Goal: Information Seeking & Learning: Learn about a topic

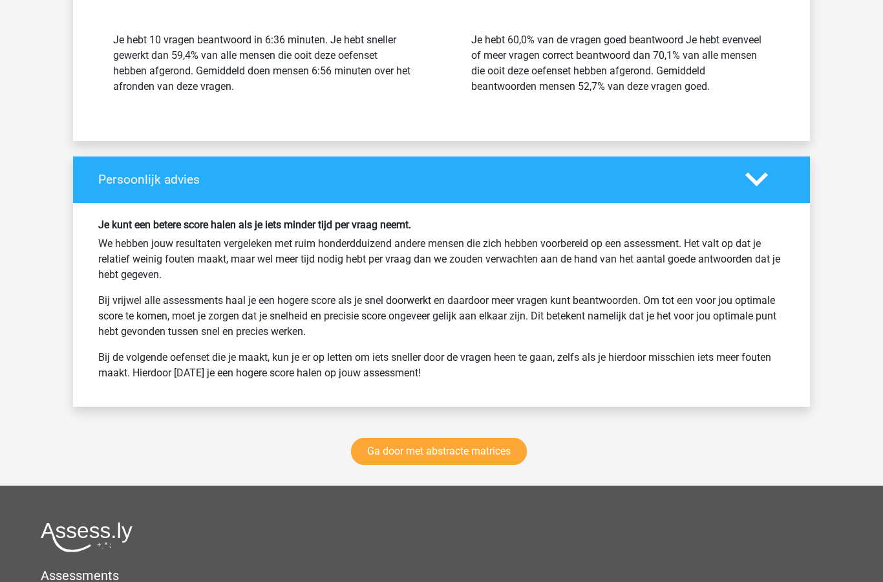
scroll to position [3894, 0]
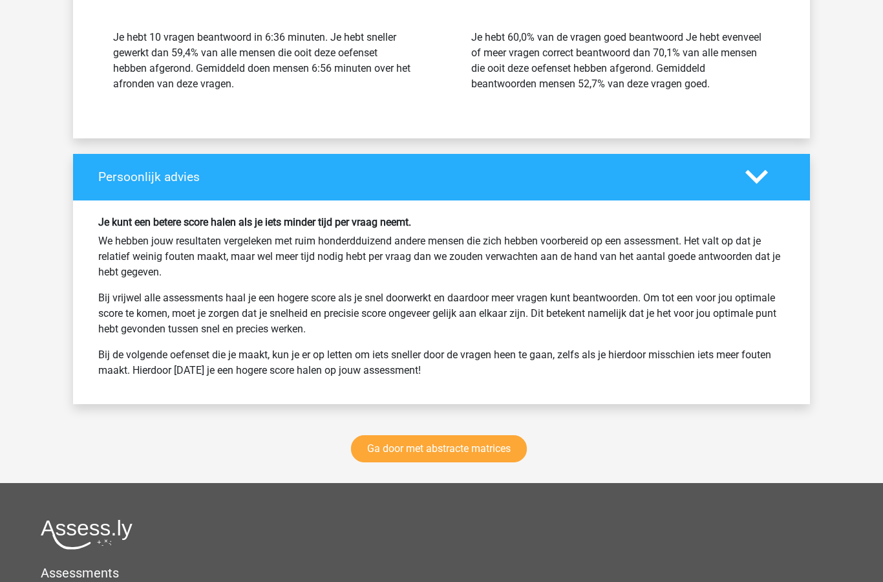
click at [474, 450] on link "Ga door met abstracte matrices" at bounding box center [439, 449] width 176 height 27
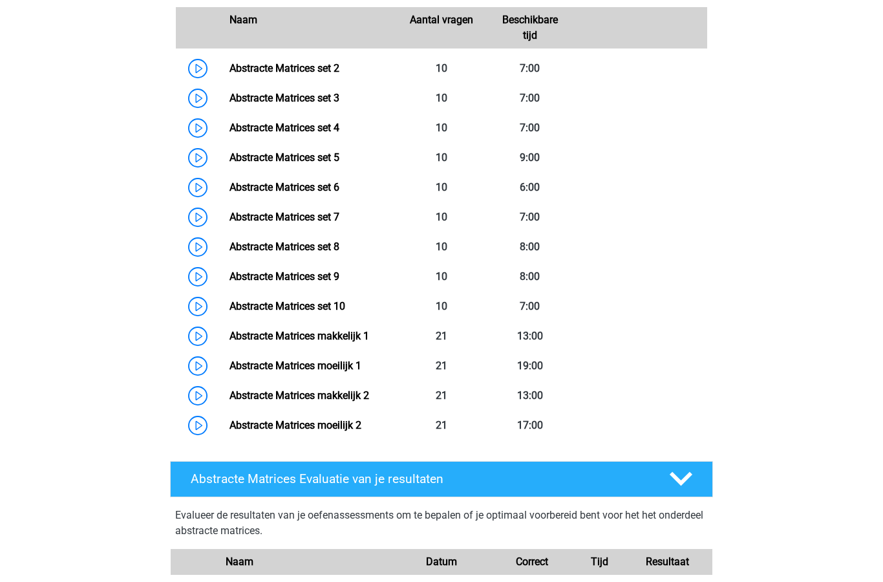
scroll to position [692, 0]
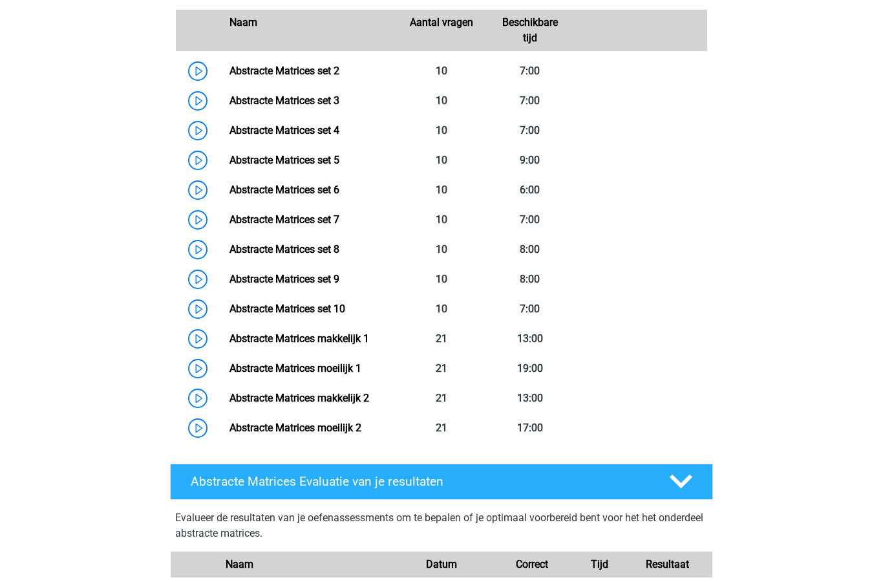
click at [328, 310] on link "Abstracte Matrices set 10" at bounding box center [287, 308] width 116 height 12
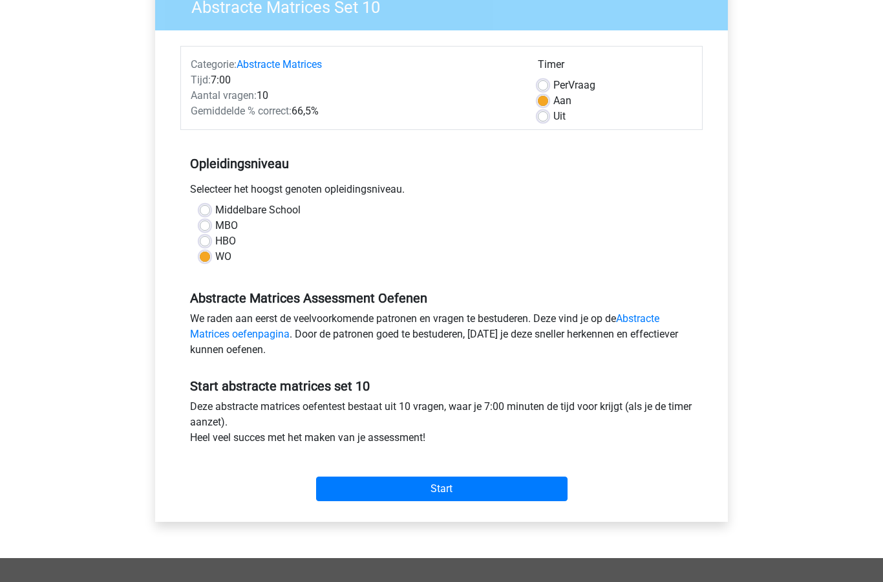
scroll to position [122, 0]
click at [456, 495] on input "Start" at bounding box center [441, 488] width 251 height 25
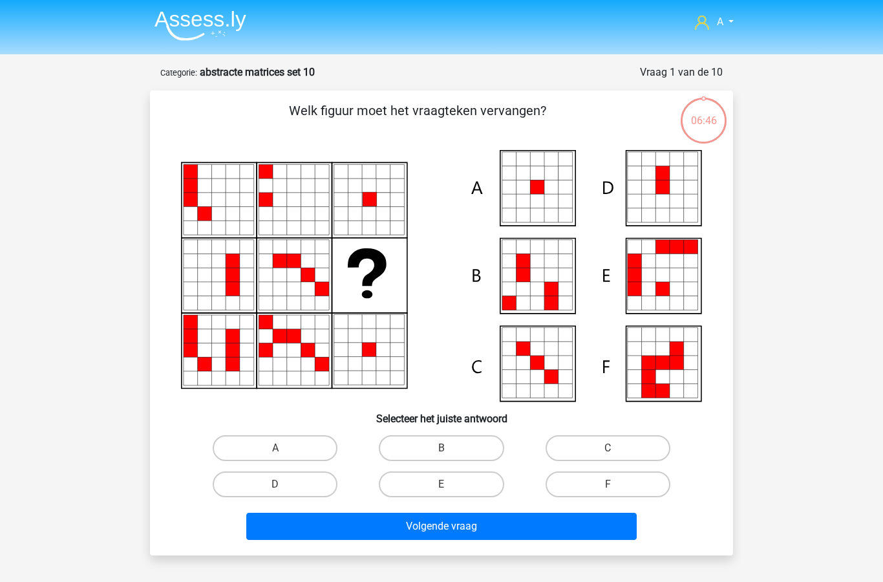
click at [281, 444] on label "A" at bounding box center [275, 448] width 125 height 26
click at [281, 448] on input "A" at bounding box center [279, 452] width 8 height 8
radio input "true"
click at [465, 525] on button "Volgende vraag" at bounding box center [441, 526] width 391 height 27
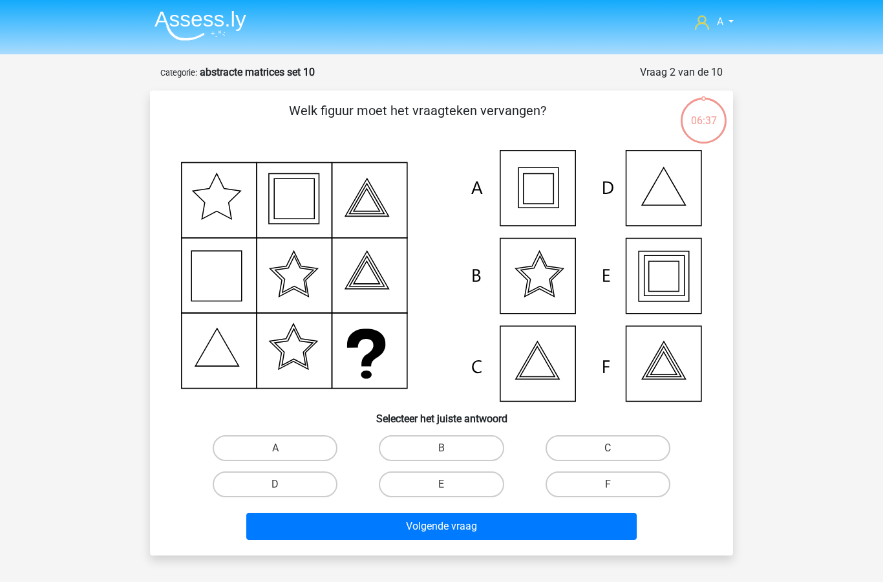
click at [439, 480] on label "E" at bounding box center [441, 484] width 125 height 26
click at [441, 484] on input "E" at bounding box center [445, 488] width 8 height 8
radio input "true"
click at [452, 533] on button "Volgende vraag" at bounding box center [441, 526] width 391 height 27
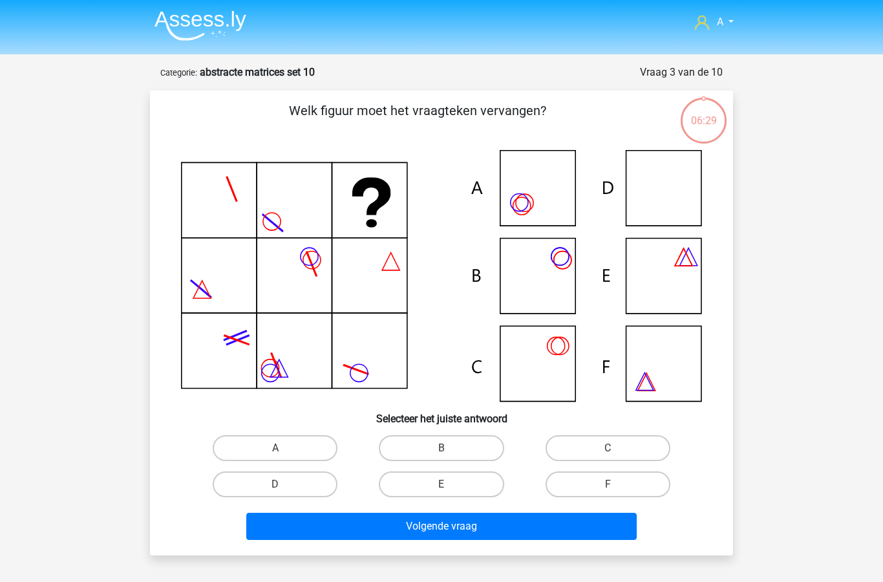
click at [292, 483] on label "D" at bounding box center [275, 484] width 125 height 26
click at [284, 484] on input "D" at bounding box center [279, 488] width 8 height 8
radio input "true"
click at [427, 527] on button "Volgende vraag" at bounding box center [441, 526] width 391 height 27
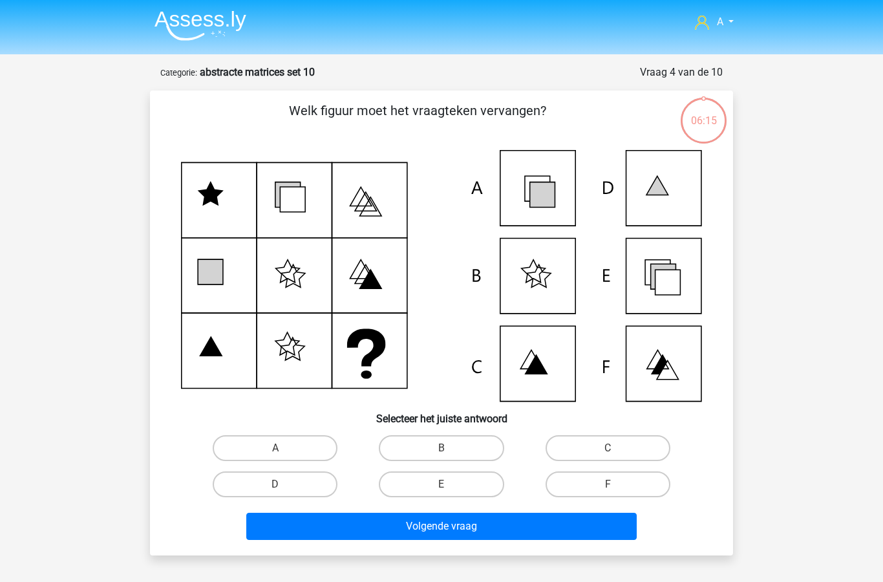
click at [463, 471] on label "E" at bounding box center [441, 484] width 125 height 26
click at [450, 484] on input "E" at bounding box center [445, 488] width 8 height 8
radio input "true"
click at [377, 525] on button "Volgende vraag" at bounding box center [441, 526] width 391 height 27
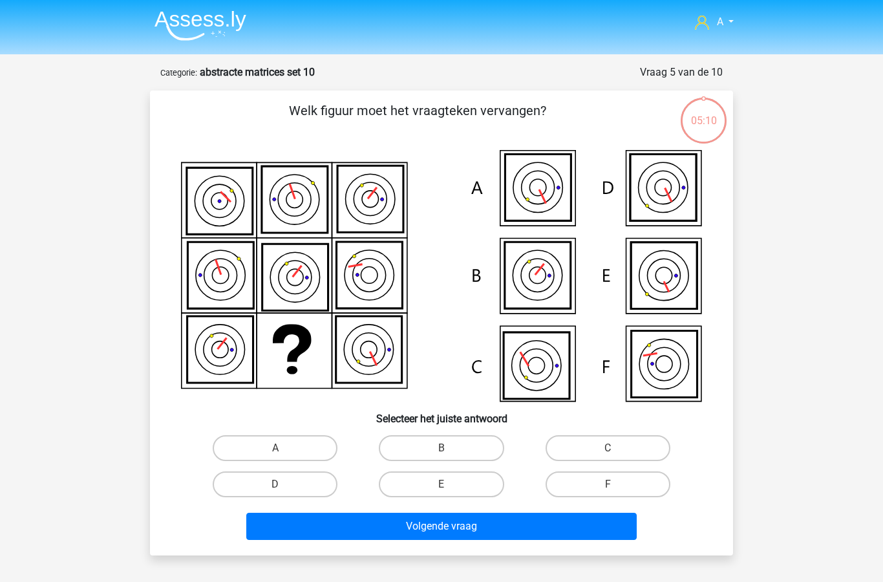
click at [617, 485] on label "F" at bounding box center [607, 484] width 125 height 26
click at [616, 485] on input "F" at bounding box center [612, 488] width 8 height 8
radio input "true"
click at [558, 525] on button "Volgende vraag" at bounding box center [441, 526] width 391 height 27
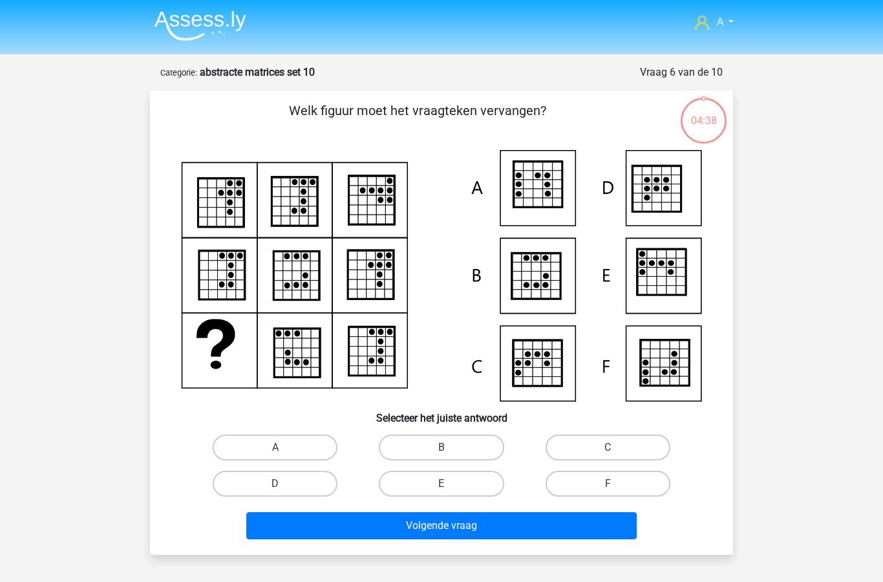
click at [457, 445] on label "B" at bounding box center [441, 447] width 125 height 26
click at [450, 447] on input "B" at bounding box center [445, 451] width 8 height 8
radio input "true"
click at [484, 523] on button "Volgende vraag" at bounding box center [441, 525] width 391 height 27
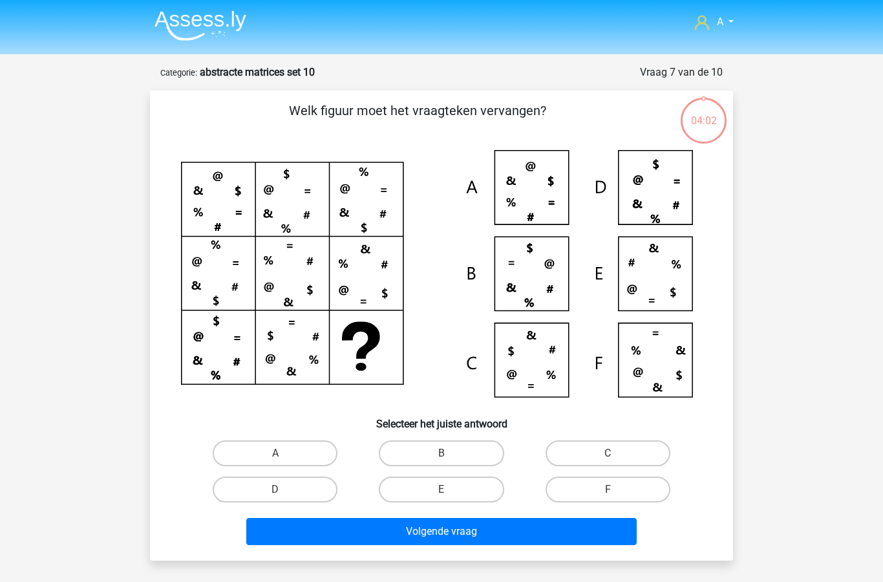
click at [599, 449] on label "C" at bounding box center [607, 453] width 125 height 26
click at [608, 453] on input "C" at bounding box center [612, 457] width 8 height 8
radio input "true"
click at [450, 531] on button "Volgende vraag" at bounding box center [441, 531] width 391 height 27
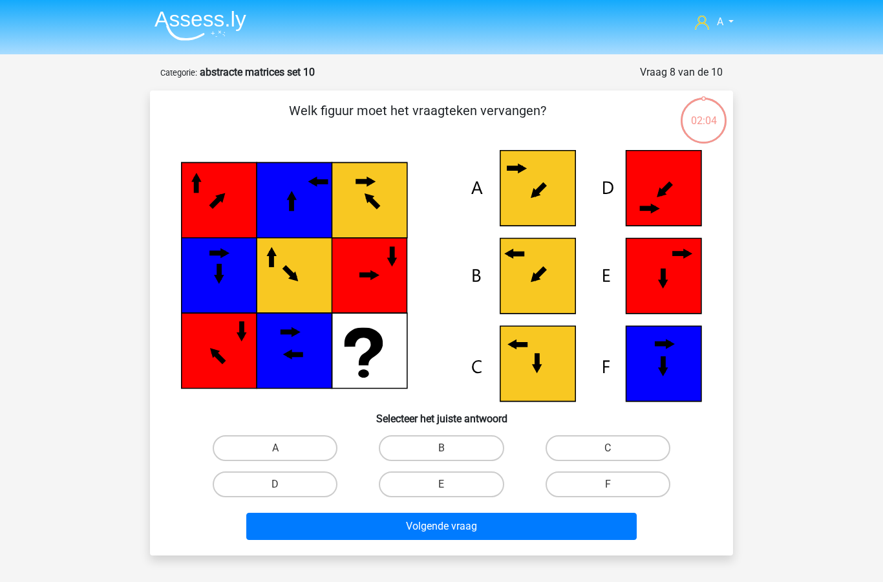
click at [458, 444] on label "B" at bounding box center [441, 448] width 125 height 26
click at [450, 448] on input "B" at bounding box center [445, 452] width 8 height 8
radio input "true"
click at [261, 443] on label "A" at bounding box center [275, 448] width 125 height 26
click at [275, 448] on input "A" at bounding box center [279, 452] width 8 height 8
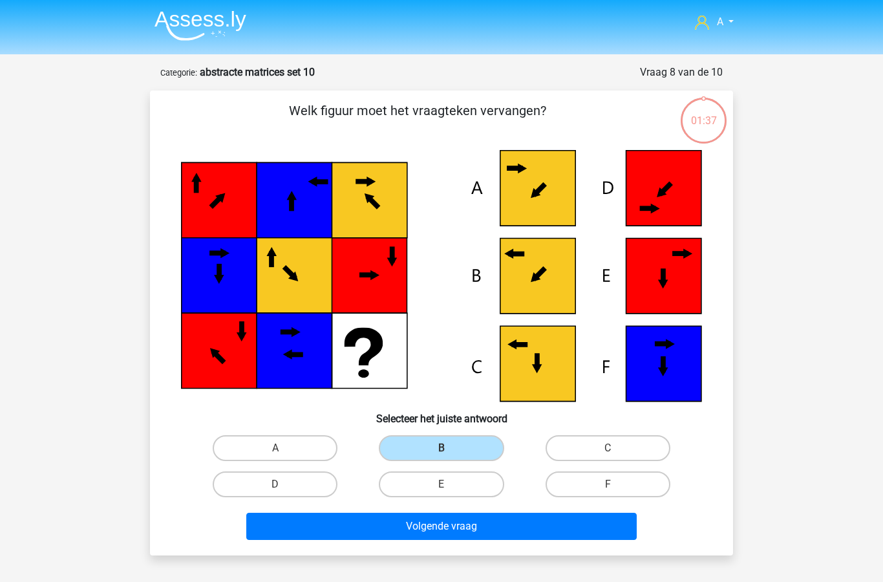
radio input "true"
click at [449, 523] on button "Volgende vraag" at bounding box center [441, 526] width 391 height 27
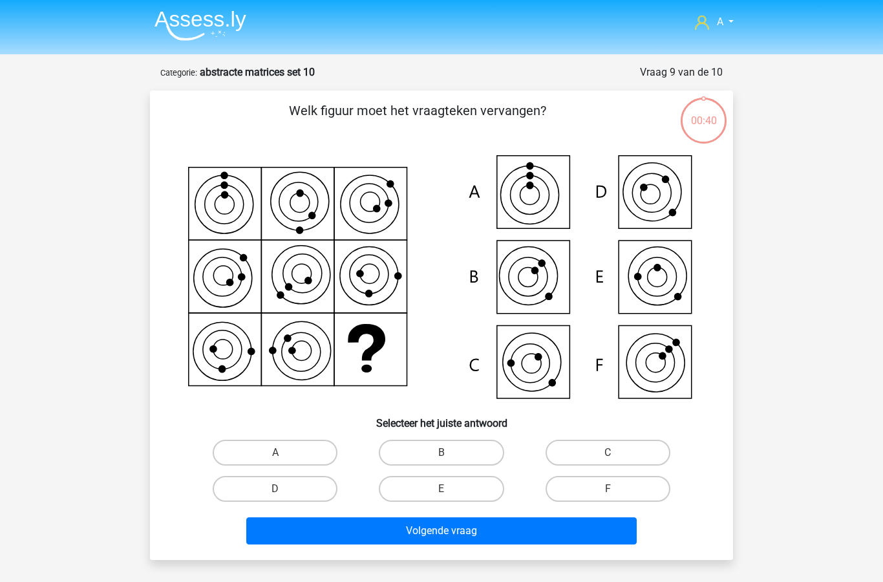
click at [445, 453] on input "B" at bounding box center [445, 456] width 8 height 8
radio input "true"
click at [442, 535] on button "Volgende vraag" at bounding box center [441, 530] width 391 height 27
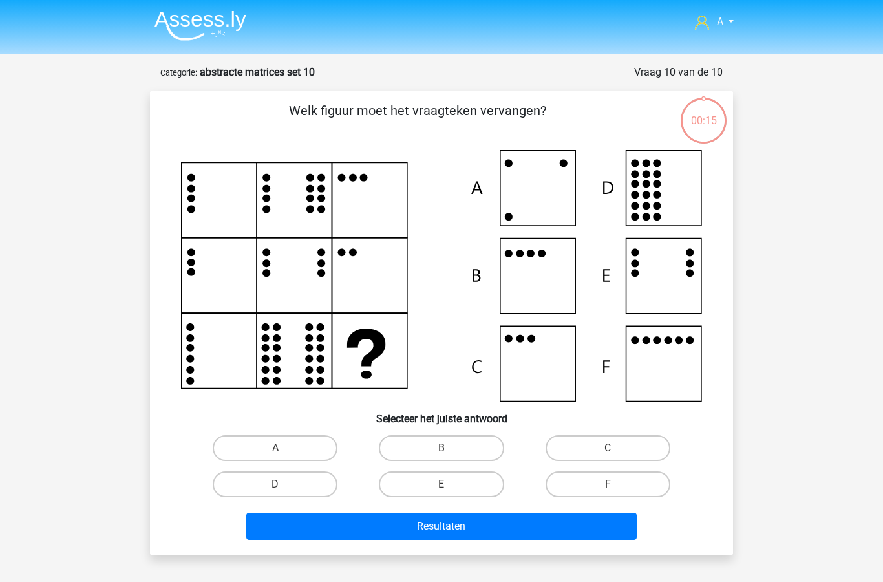
click at [447, 447] on label "B" at bounding box center [441, 448] width 125 height 26
click at [447, 448] on input "B" at bounding box center [445, 452] width 8 height 8
radio input "true"
click at [472, 533] on button "Resultaten" at bounding box center [441, 526] width 391 height 27
click at [470, 535] on button "Resultaten" at bounding box center [441, 526] width 391 height 27
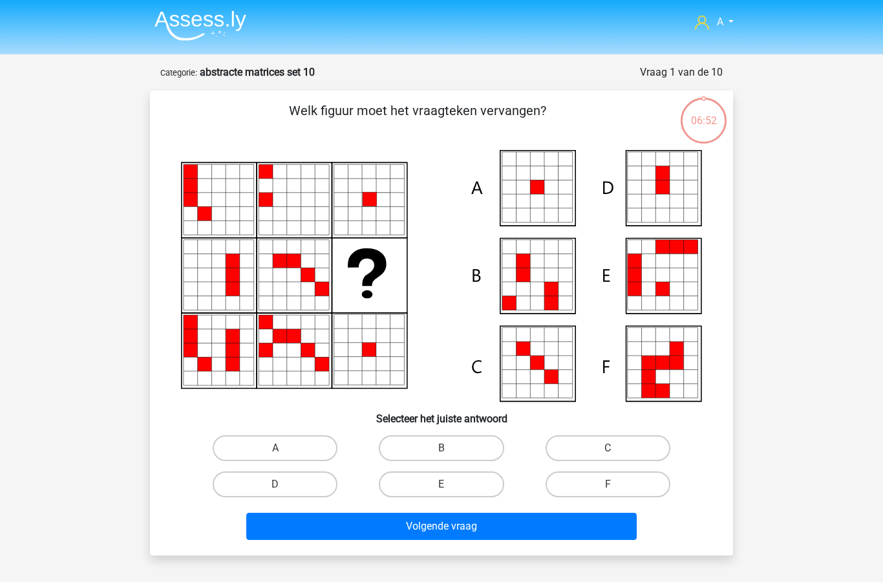
click at [295, 445] on label "A" at bounding box center [275, 448] width 125 height 26
click at [284, 448] on input "A" at bounding box center [279, 452] width 8 height 8
radio input "true"
click at [441, 526] on button "Volgende vraag" at bounding box center [441, 526] width 391 height 27
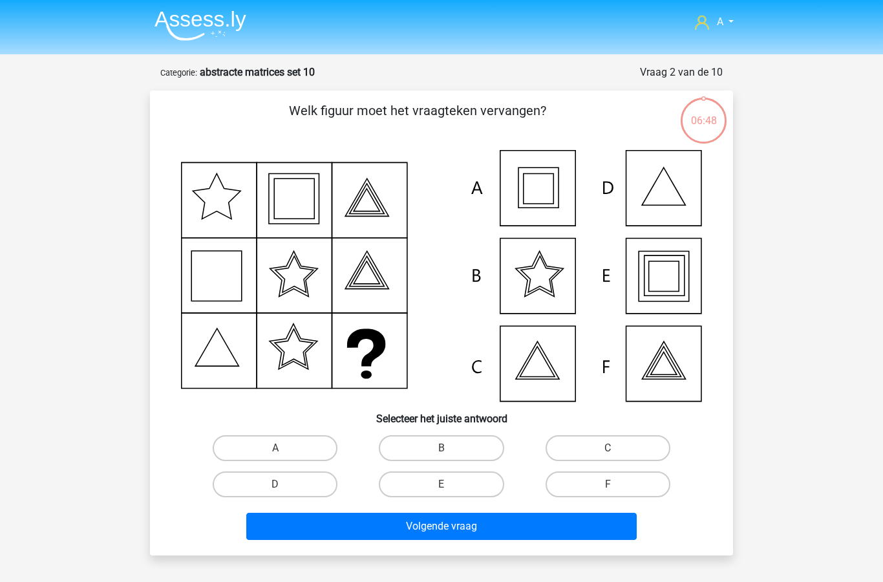
click at [437, 487] on label "E" at bounding box center [441, 484] width 125 height 26
click at [441, 487] on input "E" at bounding box center [445, 488] width 8 height 8
radio input "true"
click at [491, 528] on button "Volgende vraag" at bounding box center [441, 526] width 391 height 27
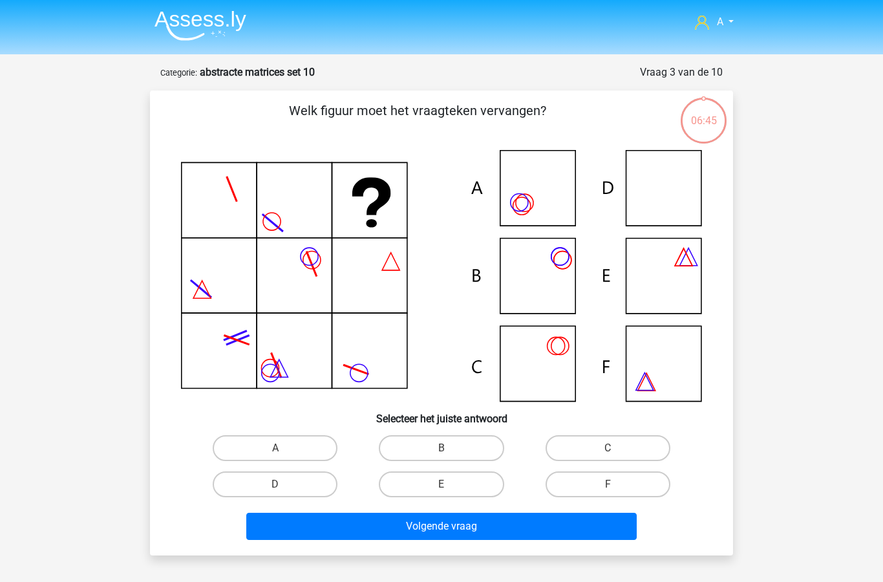
click at [290, 480] on label "D" at bounding box center [275, 484] width 125 height 26
click at [284, 484] on input "D" at bounding box center [279, 488] width 8 height 8
radio input "true"
click at [482, 530] on button "Volgende vraag" at bounding box center [441, 526] width 391 height 27
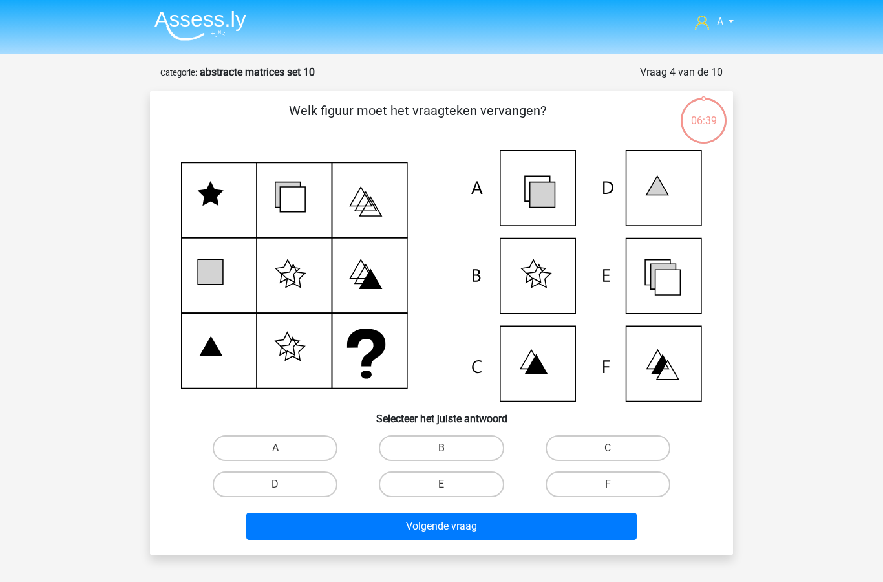
click at [452, 485] on label "E" at bounding box center [441, 484] width 125 height 26
click at [450, 485] on input "E" at bounding box center [445, 488] width 8 height 8
radio input "true"
click at [483, 528] on button "Volgende vraag" at bounding box center [441, 526] width 391 height 27
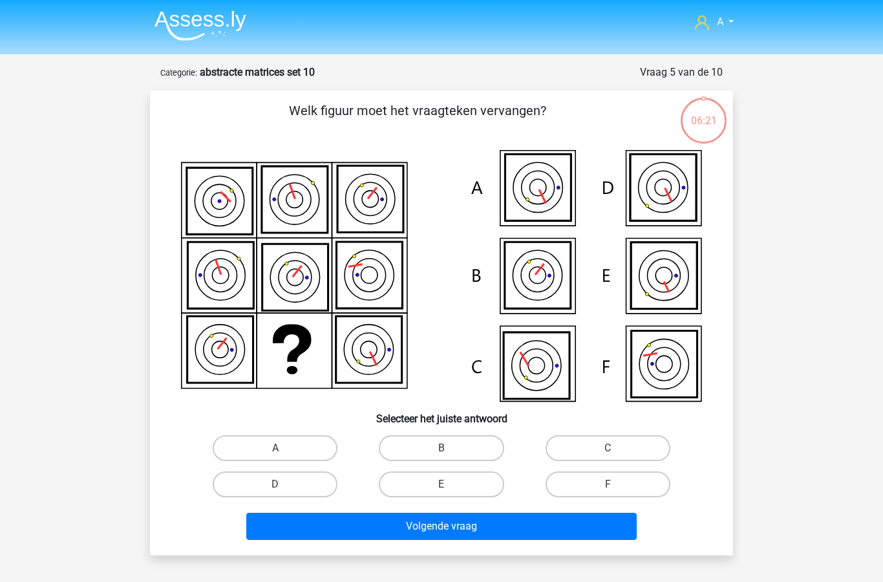
click at [597, 481] on label "F" at bounding box center [607, 484] width 125 height 26
click at [608, 484] on input "F" at bounding box center [612, 488] width 8 height 8
radio input "true"
click at [504, 522] on button "Volgende vraag" at bounding box center [441, 526] width 391 height 27
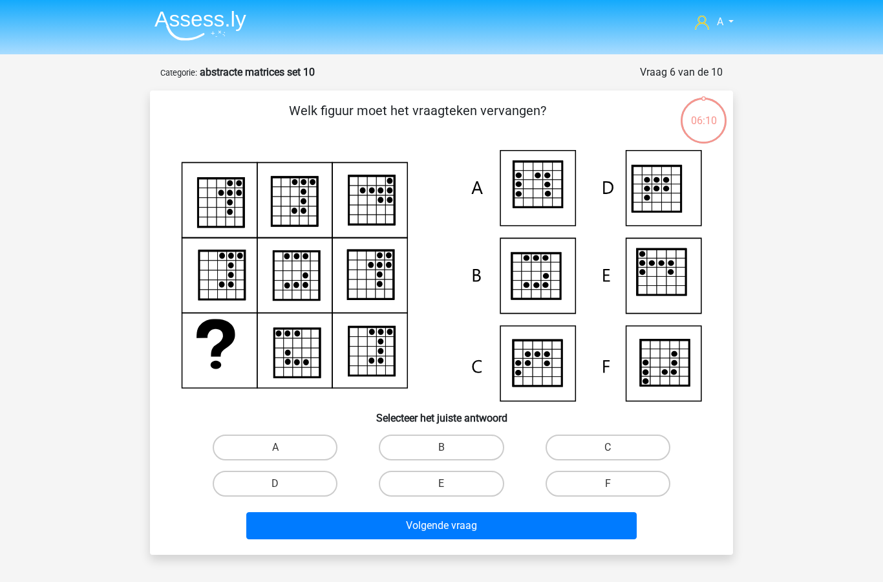
click at [463, 450] on label "B" at bounding box center [441, 447] width 125 height 26
click at [450, 450] on input "B" at bounding box center [445, 451] width 8 height 8
radio input "true"
click at [487, 529] on button "Volgende vraag" at bounding box center [441, 525] width 391 height 27
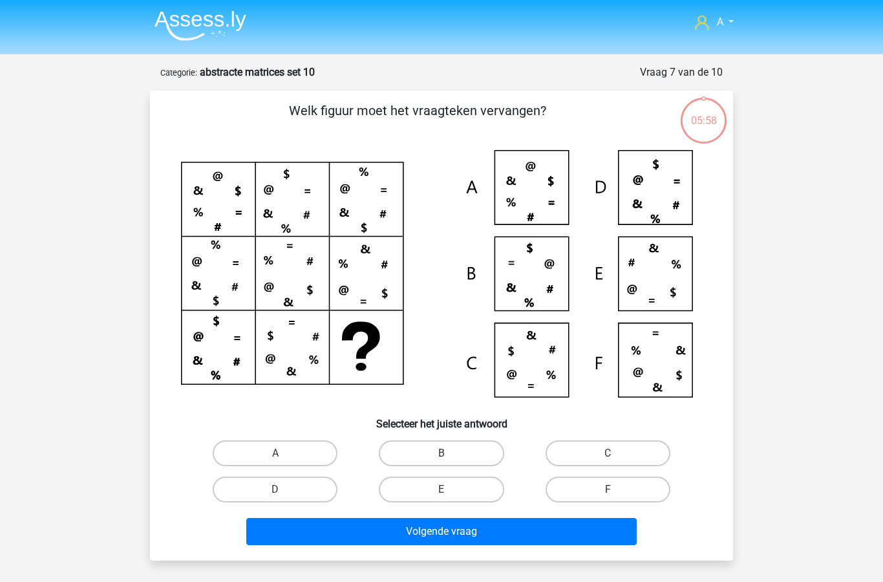
click at [604, 451] on label "C" at bounding box center [607, 453] width 125 height 26
click at [608, 453] on input "C" at bounding box center [612, 457] width 8 height 8
radio input "true"
click at [482, 530] on button "Volgende vraag" at bounding box center [441, 531] width 391 height 27
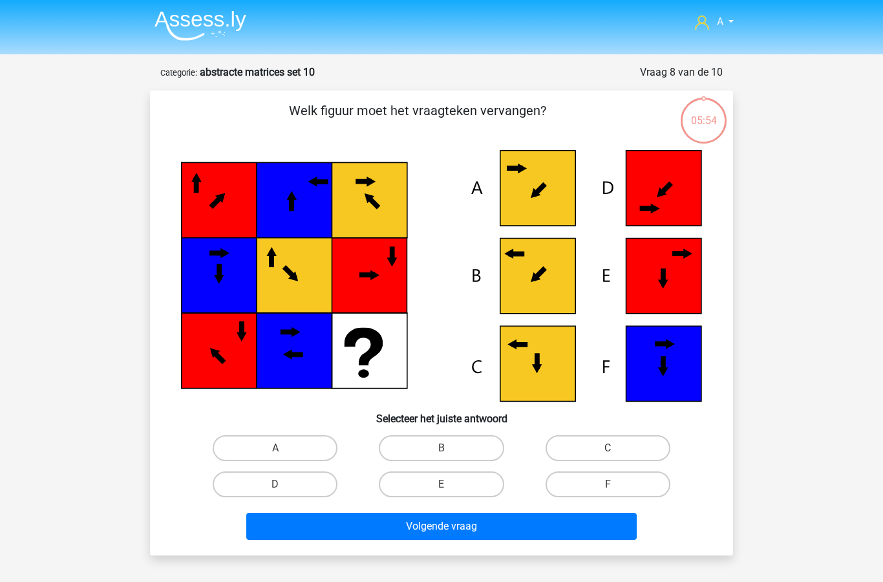
click at [287, 449] on label "A" at bounding box center [275, 448] width 125 height 26
click at [284, 449] on input "A" at bounding box center [279, 452] width 8 height 8
radio input "true"
click at [470, 522] on button "Volgende vraag" at bounding box center [441, 526] width 391 height 27
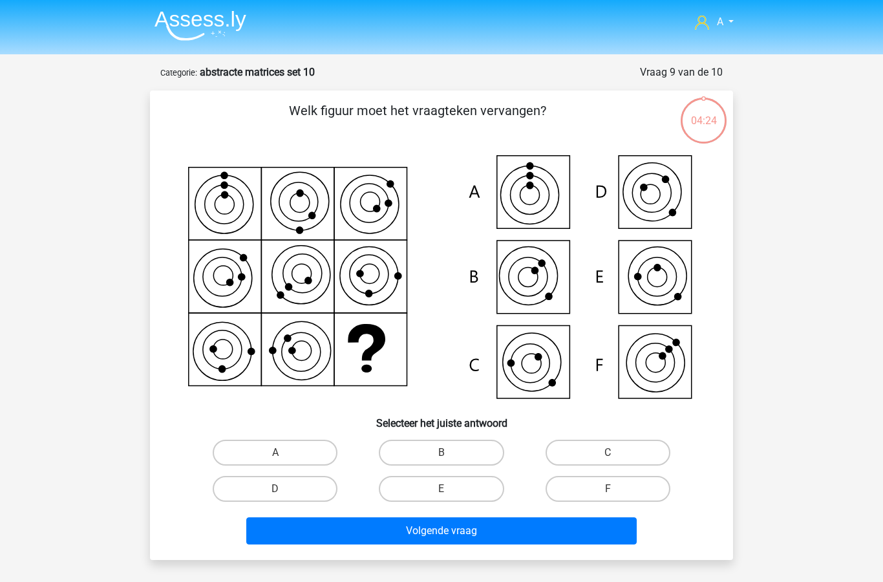
click at [613, 449] on label "C" at bounding box center [607, 453] width 125 height 26
click at [613, 452] on input "C" at bounding box center [612, 456] width 8 height 8
radio input "true"
click at [514, 533] on button "Volgende vraag" at bounding box center [441, 530] width 391 height 27
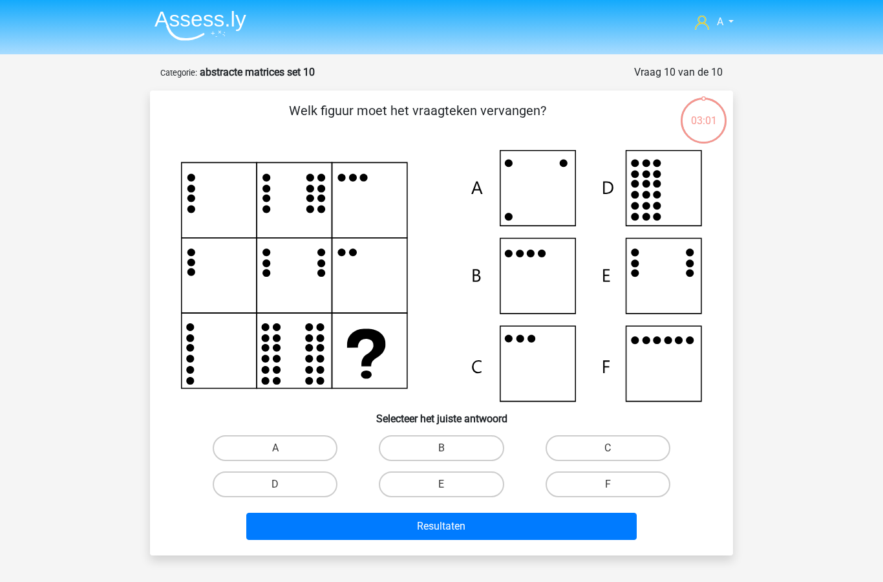
click at [609, 482] on label "F" at bounding box center [607, 484] width 125 height 26
click at [609, 484] on input "F" at bounding box center [612, 488] width 8 height 8
radio input "true"
click at [523, 527] on button "Resultaten" at bounding box center [441, 526] width 391 height 27
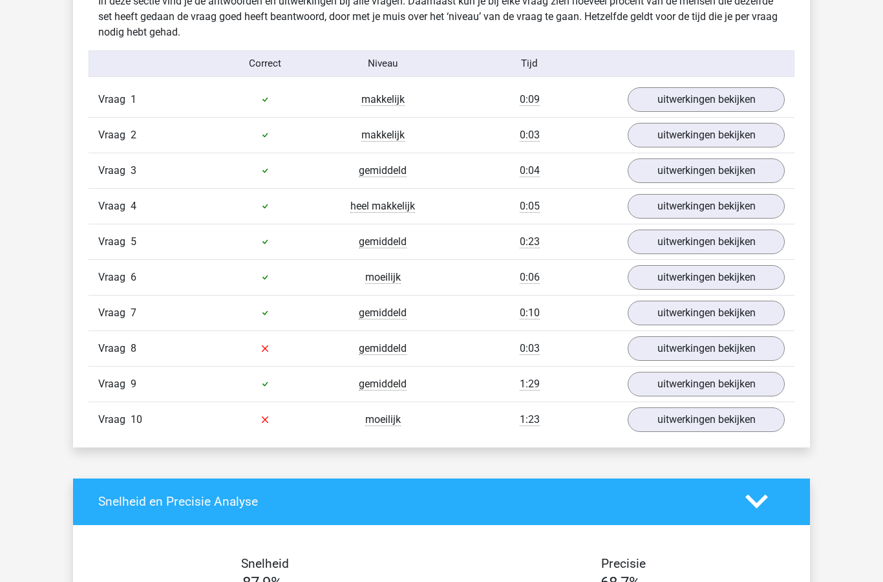
scroll to position [776, 0]
click at [684, 350] on link "uitwerkingen bekijken" at bounding box center [706, 348] width 157 height 25
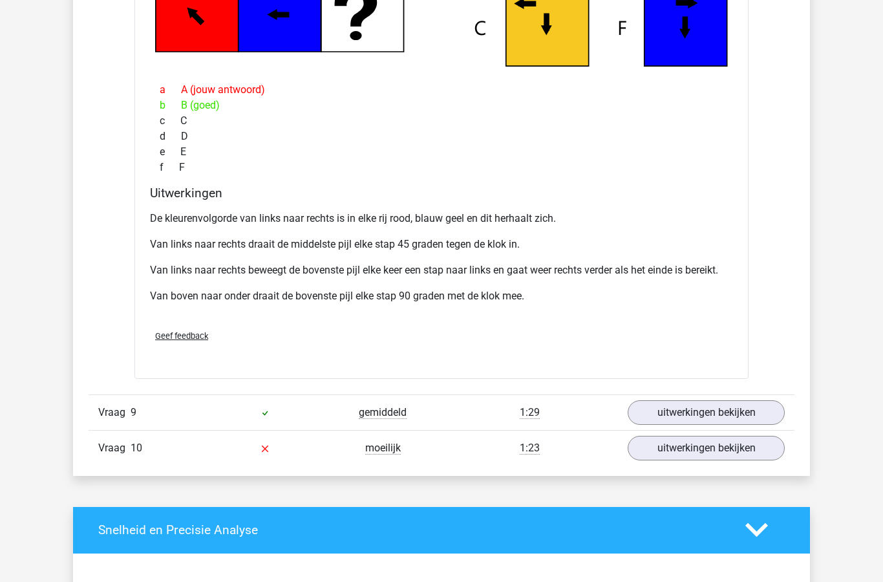
scroll to position [1394, 0]
click at [712, 445] on link "uitwerkingen bekijken" at bounding box center [706, 448] width 157 height 25
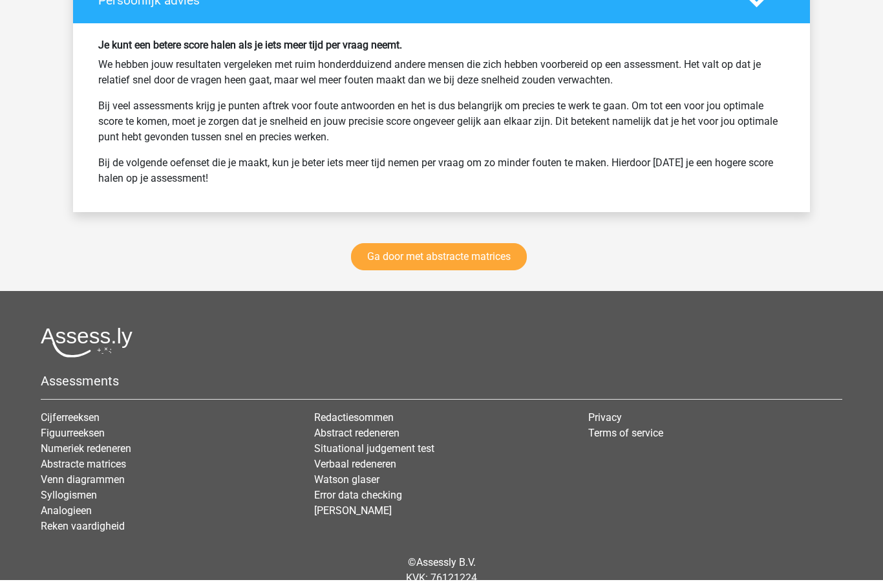
scroll to position [2992, 0]
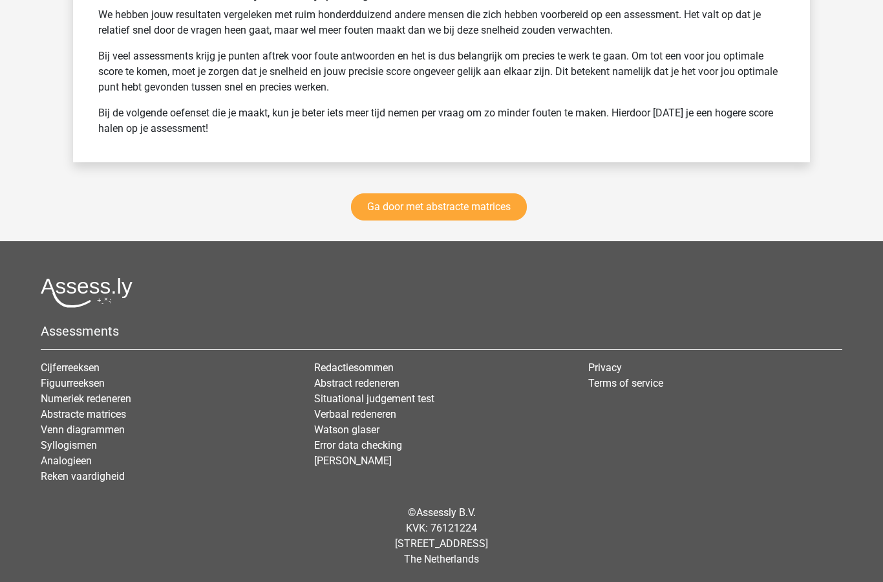
click at [480, 215] on link "Ga door met abstracte matrices" at bounding box center [439, 206] width 176 height 27
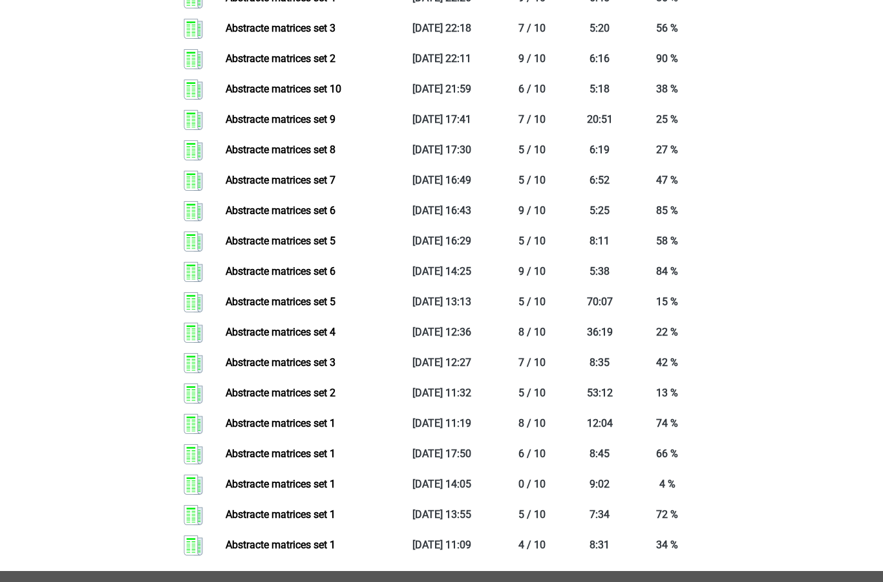
scroll to position [1970, 0]
click at [321, 238] on link "Abstracte matrices set 5" at bounding box center [281, 241] width 110 height 12
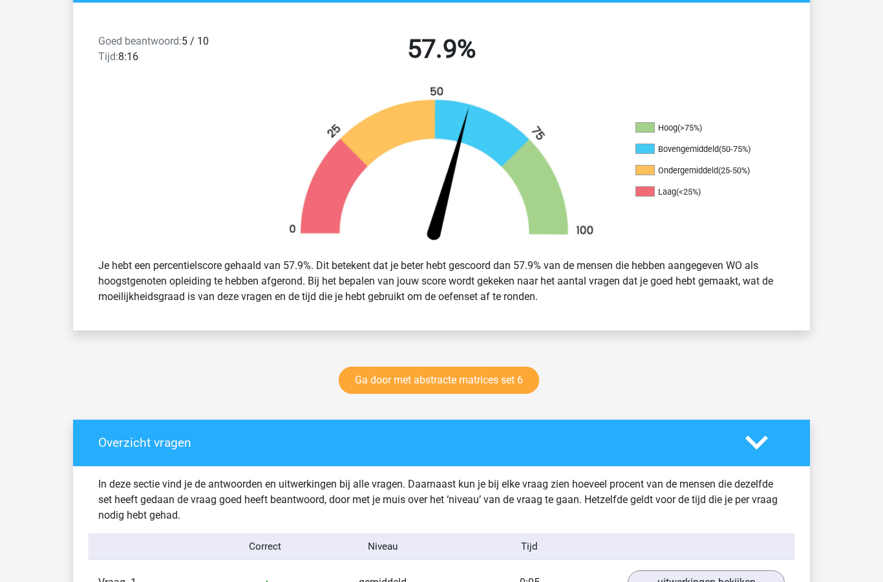
scroll to position [328, 0]
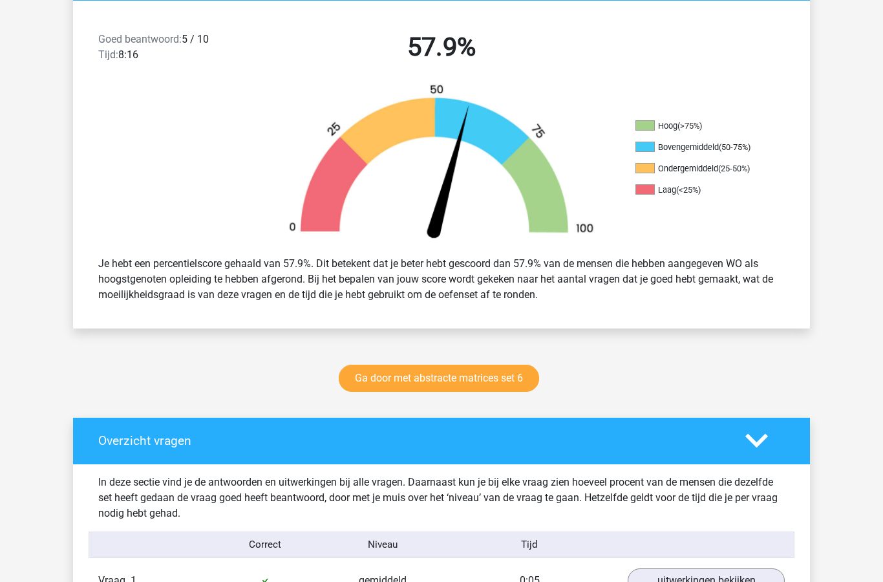
click at [480, 383] on link "Ga door met abstracte matrices set 6" at bounding box center [439, 378] width 200 height 27
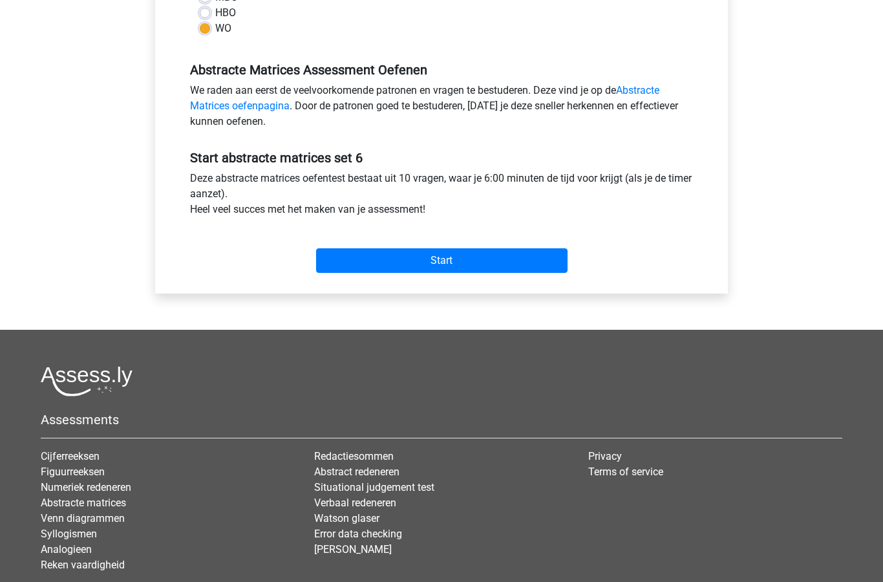
scroll to position [350, 0]
click at [447, 266] on input "Start" at bounding box center [441, 260] width 251 height 25
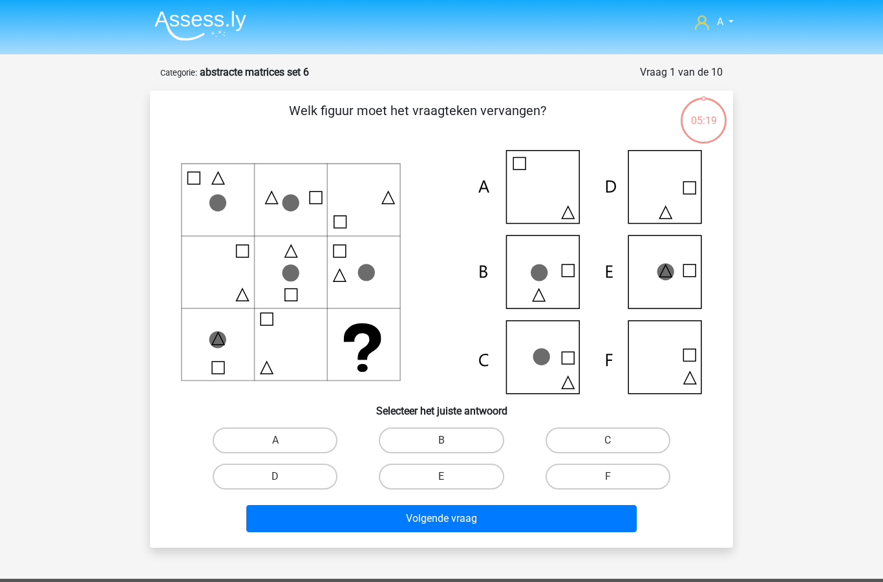
click at [611, 434] on label "C" at bounding box center [607, 440] width 125 height 26
click at [611, 440] on input "C" at bounding box center [612, 444] width 8 height 8
radio input "true"
click at [486, 523] on button "Volgende vraag" at bounding box center [441, 518] width 391 height 27
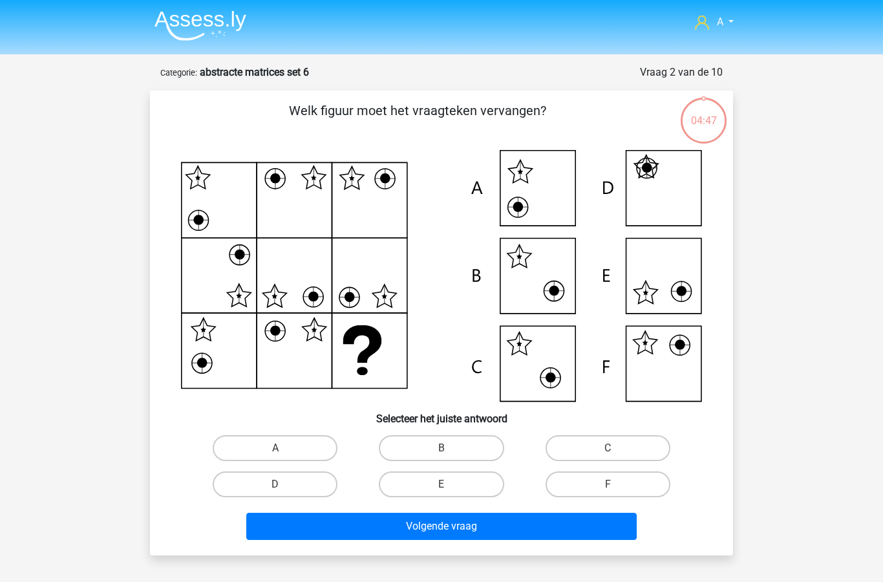
click at [610, 482] on label "F" at bounding box center [607, 484] width 125 height 26
click at [610, 484] on input "F" at bounding box center [612, 488] width 8 height 8
radio input "true"
click at [498, 530] on button "Volgende vraag" at bounding box center [441, 526] width 391 height 27
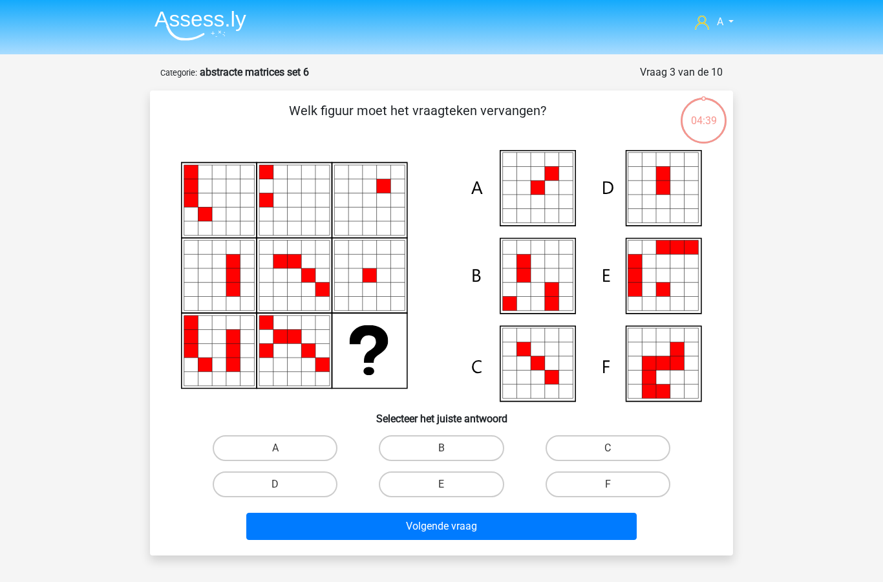
click at [292, 446] on label "A" at bounding box center [275, 448] width 125 height 26
click at [284, 448] on input "A" at bounding box center [279, 452] width 8 height 8
radio input "true"
click at [479, 525] on button "Volgende vraag" at bounding box center [441, 526] width 391 height 27
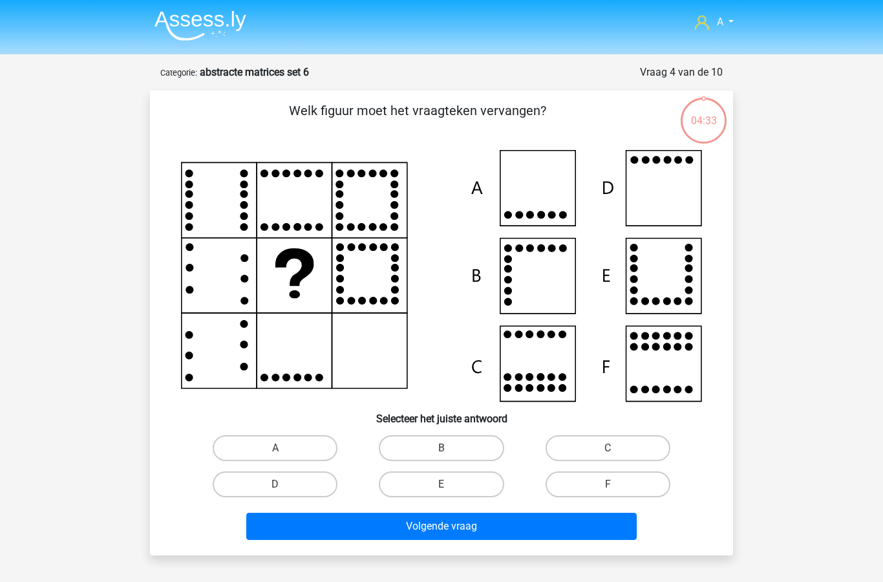
click at [281, 487] on input "D" at bounding box center [279, 488] width 8 height 8
radio input "true"
click at [461, 524] on button "Volgende vraag" at bounding box center [441, 526] width 391 height 27
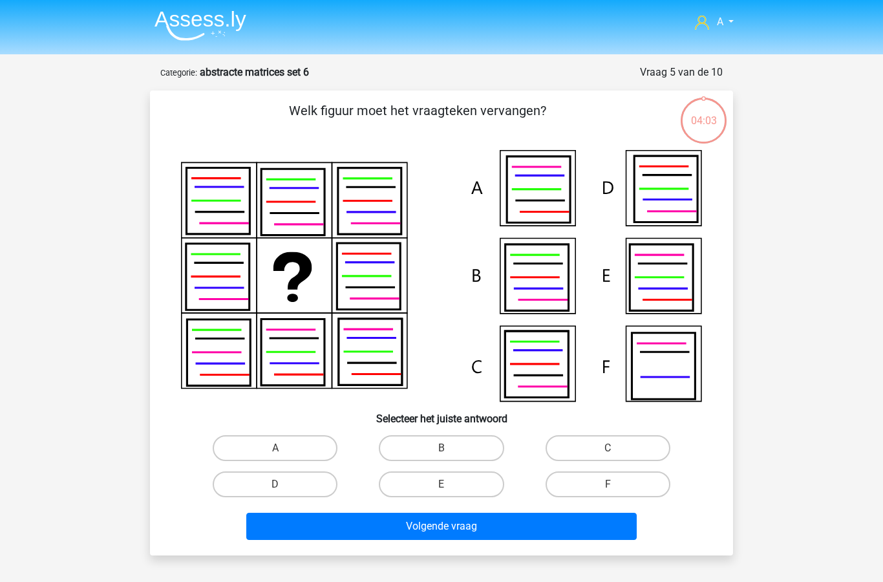
click at [301, 482] on label "D" at bounding box center [275, 484] width 125 height 26
click at [284, 484] on input "D" at bounding box center [279, 488] width 8 height 8
radio input "true"
click at [407, 531] on button "Volgende vraag" at bounding box center [441, 526] width 391 height 27
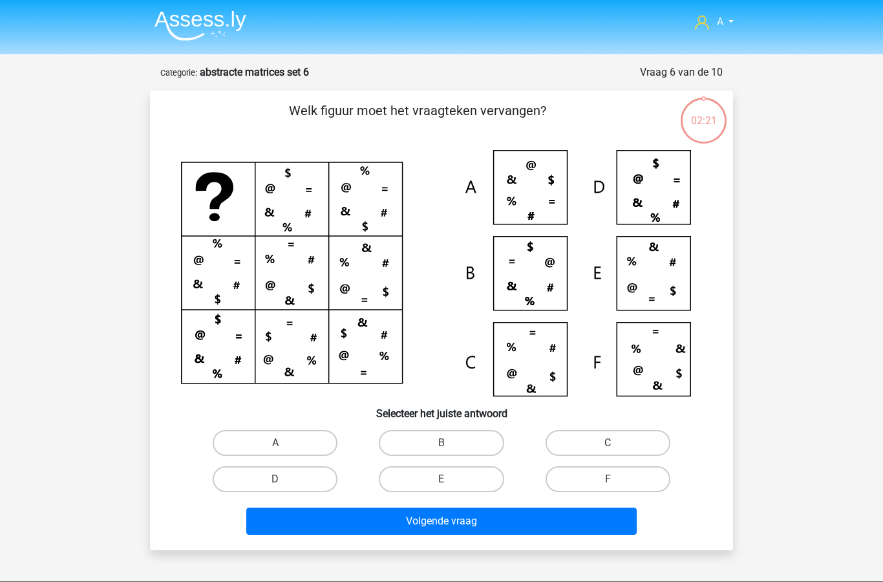
click at [299, 440] on label "A" at bounding box center [275, 443] width 125 height 26
click at [284, 443] on input "A" at bounding box center [279, 447] width 8 height 8
radio input "true"
click at [431, 519] on button "Volgende vraag" at bounding box center [441, 520] width 391 height 27
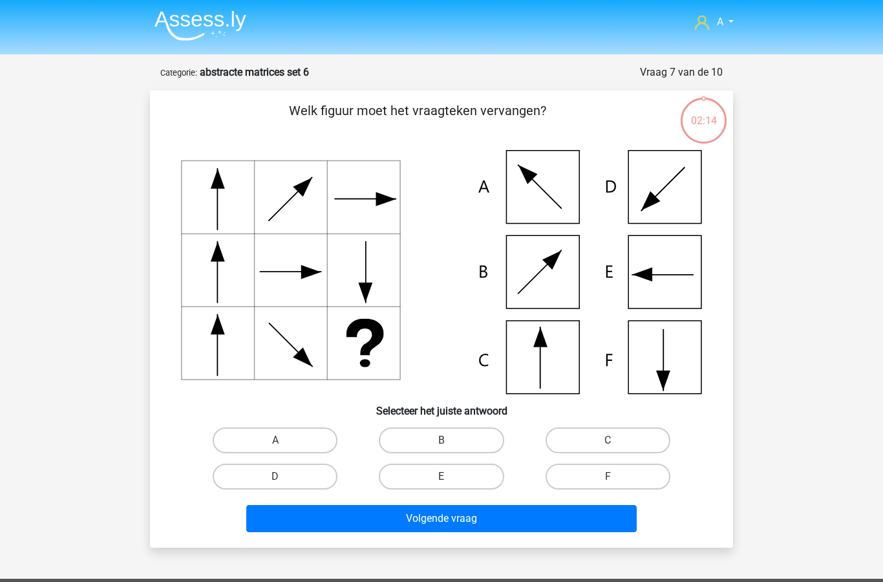
click at [606, 472] on label "F" at bounding box center [607, 476] width 125 height 26
click at [608, 476] on input "F" at bounding box center [612, 480] width 8 height 8
radio input "true"
click at [482, 517] on button "Volgende vraag" at bounding box center [441, 518] width 391 height 27
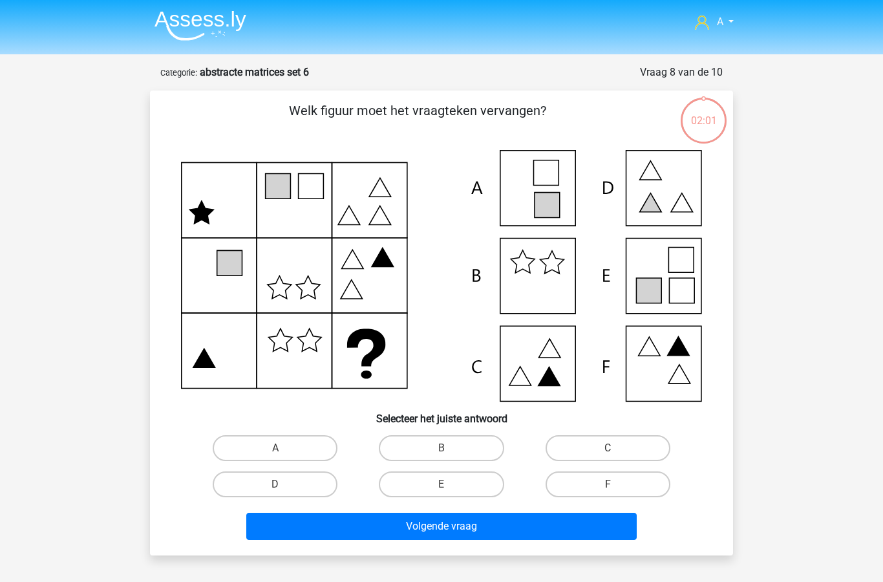
click at [429, 482] on label "E" at bounding box center [441, 484] width 125 height 26
click at [441, 484] on input "E" at bounding box center [445, 488] width 8 height 8
radio input "true"
click at [472, 526] on button "Volgende vraag" at bounding box center [441, 526] width 391 height 27
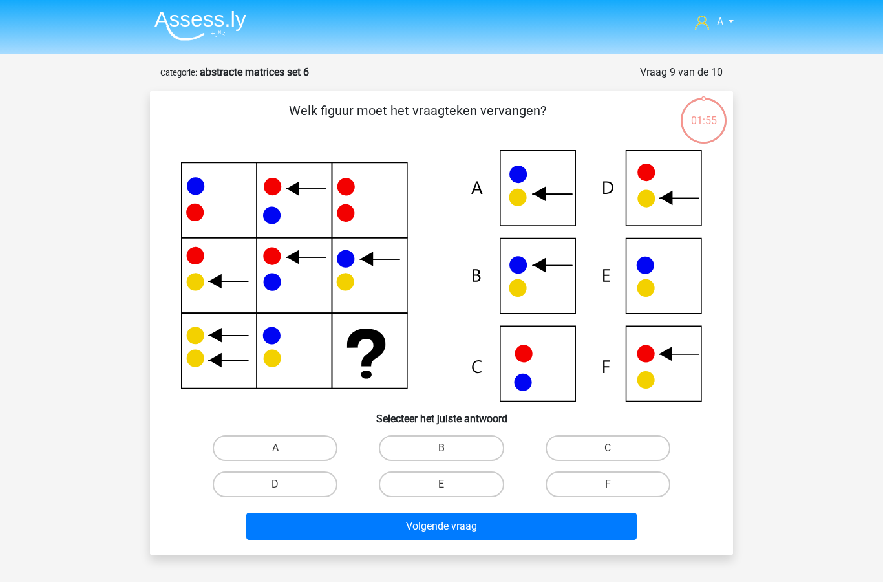
click at [467, 447] on label "B" at bounding box center [441, 448] width 125 height 26
click at [450, 448] on input "B" at bounding box center [445, 452] width 8 height 8
radio input "true"
click at [477, 533] on button "Volgende vraag" at bounding box center [441, 526] width 391 height 27
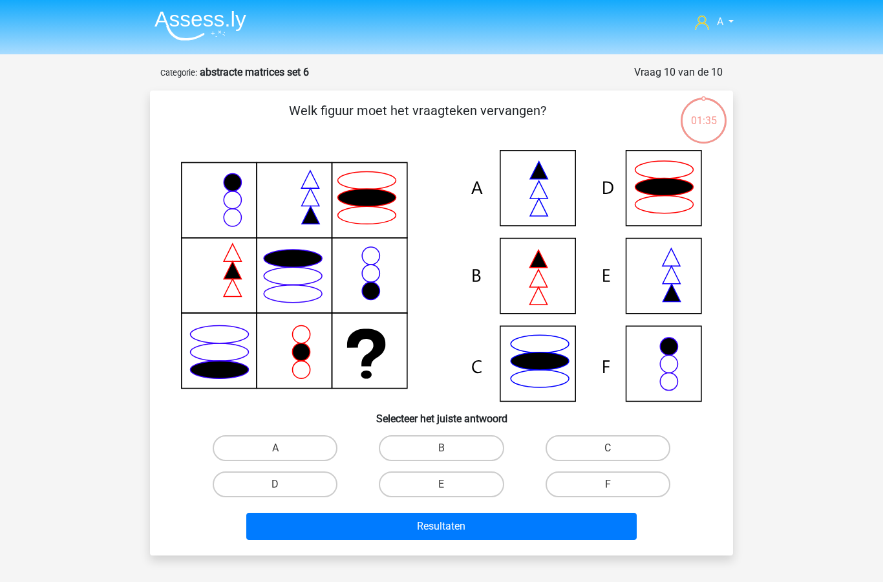
click at [297, 449] on label "A" at bounding box center [275, 448] width 125 height 26
click at [284, 449] on input "A" at bounding box center [279, 452] width 8 height 8
radio input "true"
click at [507, 524] on button "Resultaten" at bounding box center [441, 526] width 391 height 27
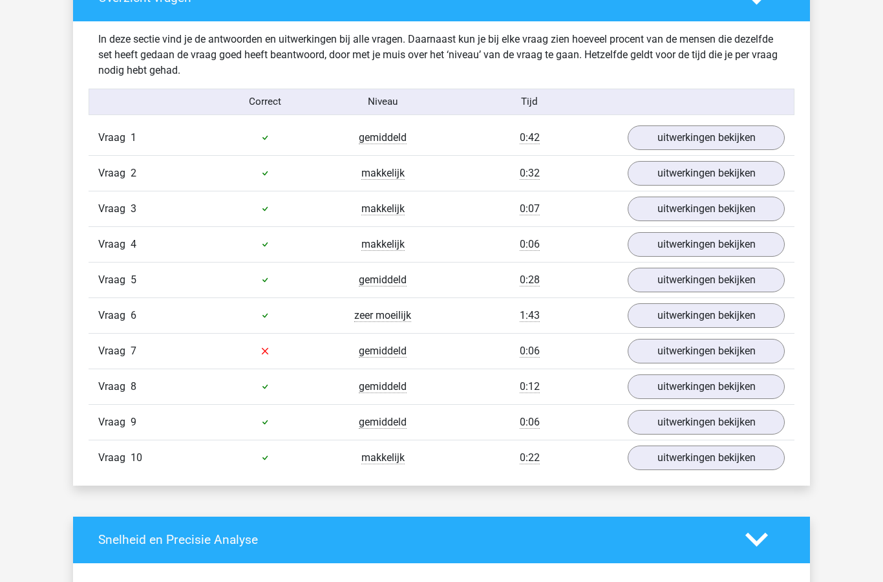
scroll to position [774, 0]
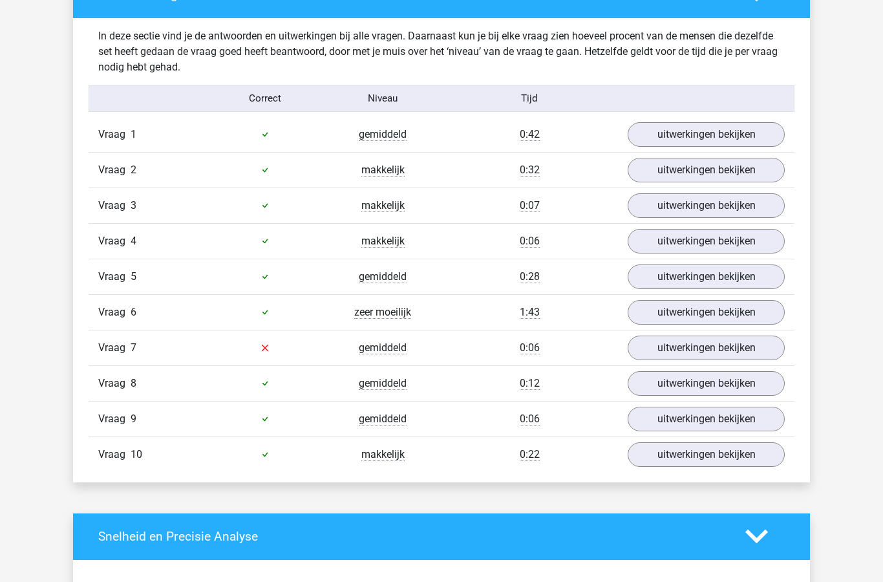
click at [684, 347] on link "uitwerkingen bekijken" at bounding box center [706, 347] width 157 height 25
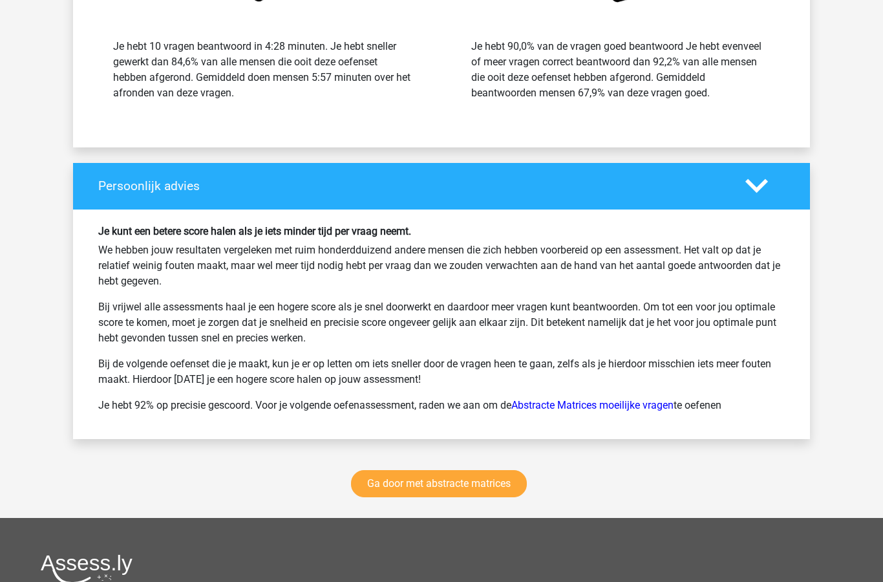
scroll to position [2119, 0]
click at [449, 485] on link "Ga door met abstracte matrices" at bounding box center [439, 483] width 176 height 27
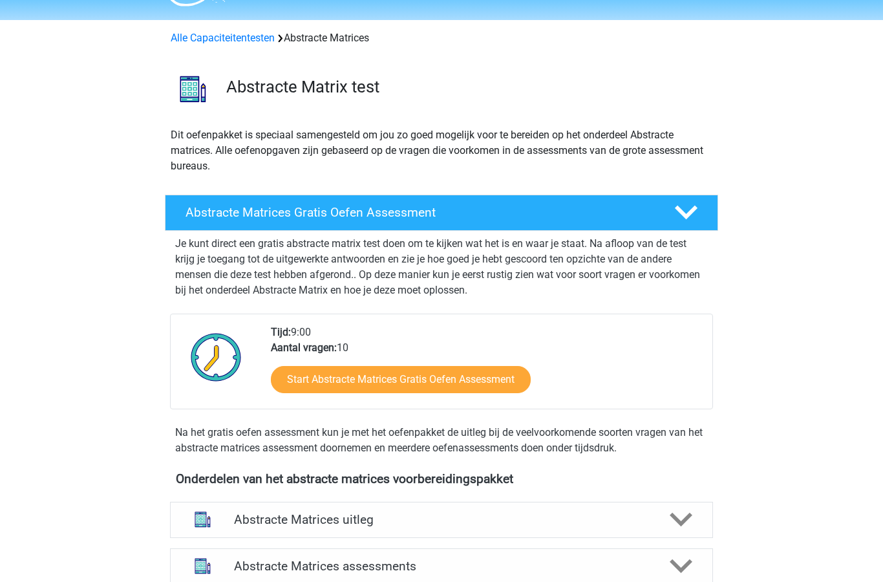
scroll to position [24, 0]
